Goal: Task Accomplishment & Management: Use online tool/utility

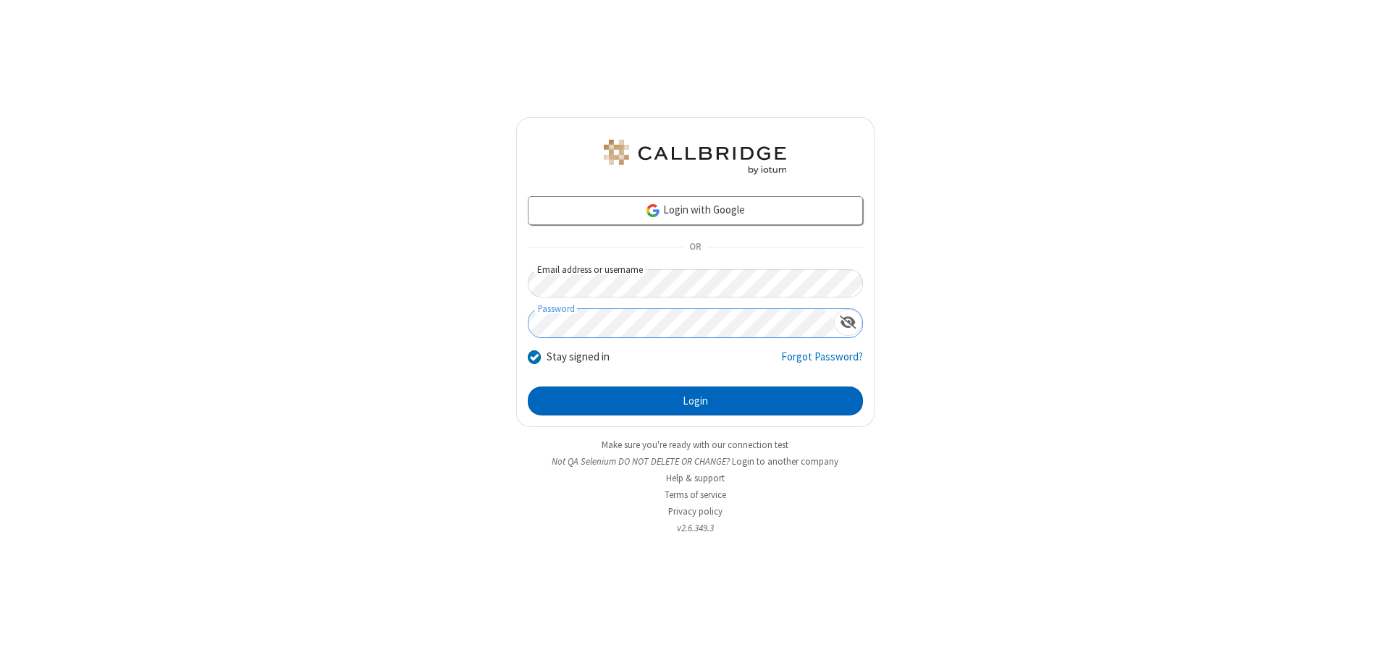
click at [695, 401] on button "Login" at bounding box center [695, 401] width 335 height 29
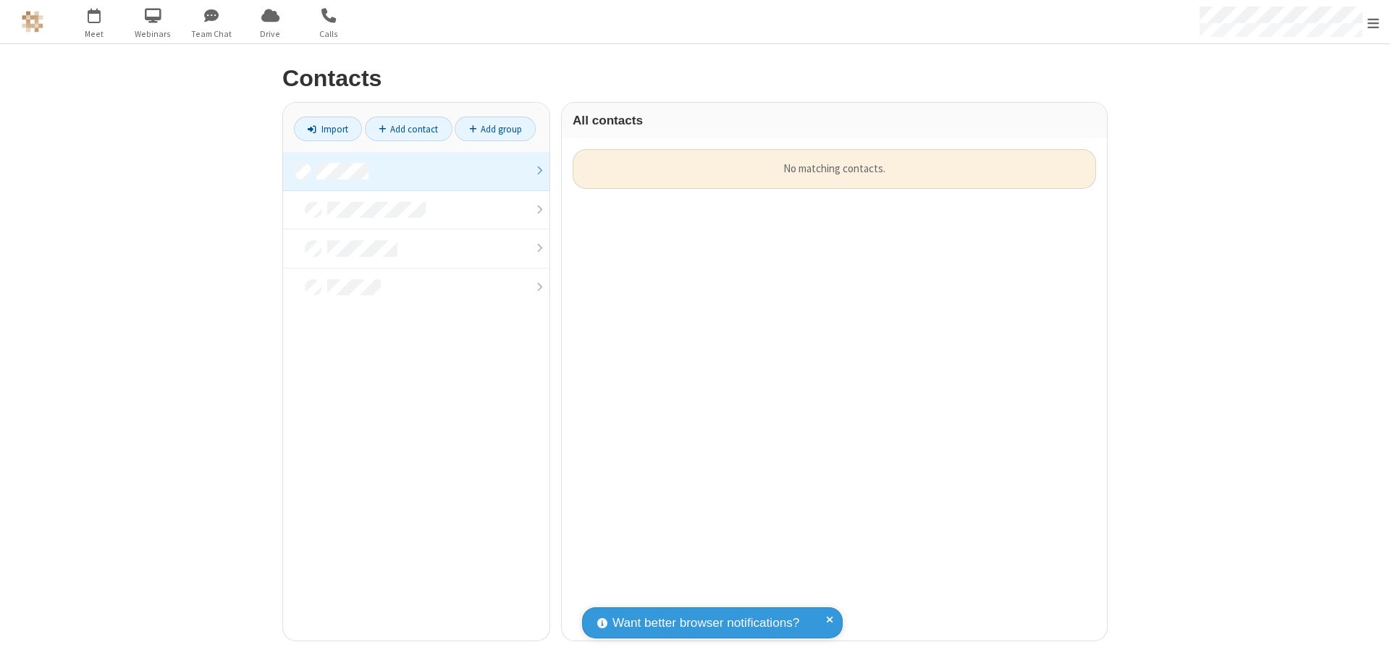
scroll to position [492, 534]
click at [416, 171] on link at bounding box center [416, 171] width 267 height 39
click at [328, 129] on link "Import" at bounding box center [328, 129] width 68 height 25
